Goal: Task Accomplishment & Management: Use online tool/utility

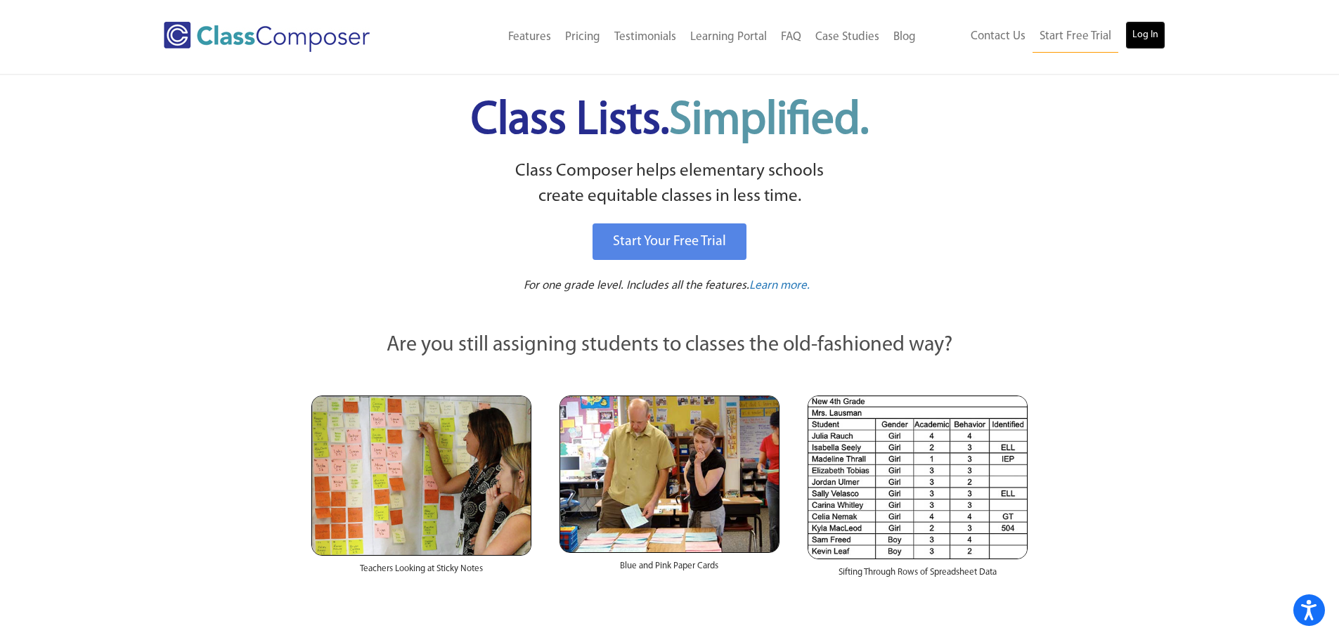
click at [1138, 44] on link "Log In" at bounding box center [1146, 35] width 40 height 28
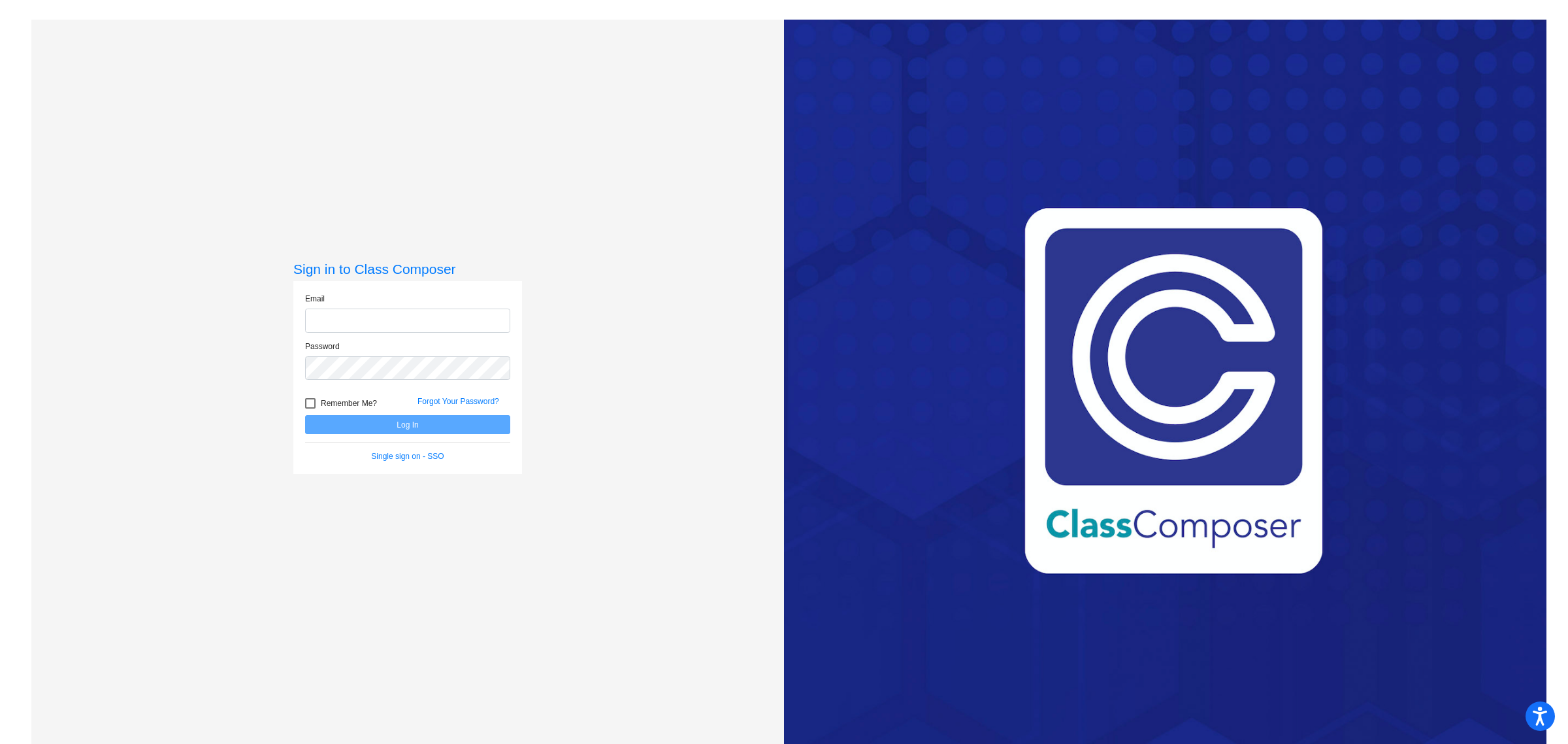
type input "chrissycummings@lehsd.org"
click at [420, 423] on button "Log In" at bounding box center [407, 424] width 205 height 19
